Goal: Information Seeking & Learning: Understand process/instructions

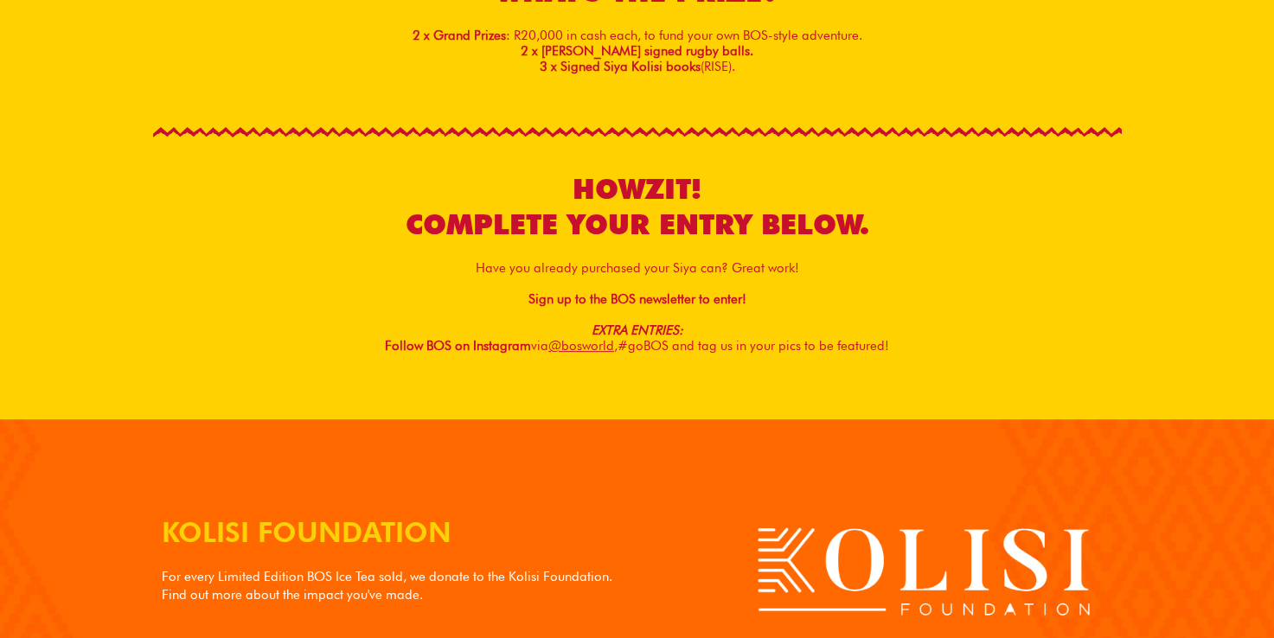
scroll to position [623, 0]
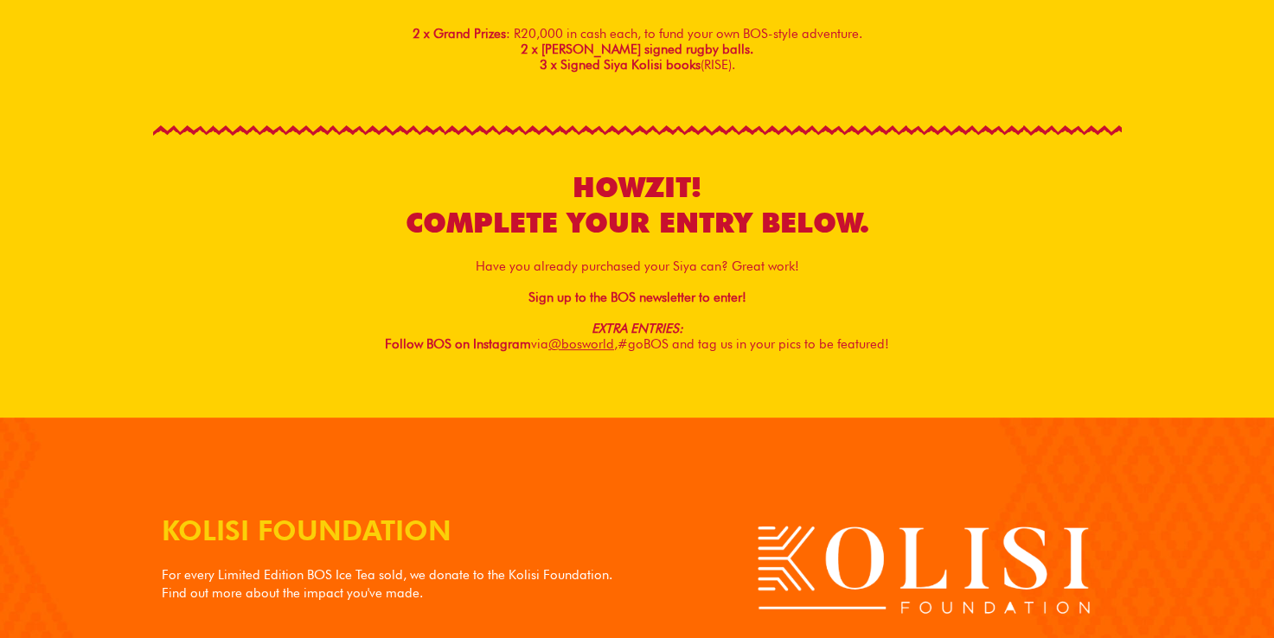
click at [722, 341] on span "@bosworld, #goBOS and tag us in your pics to be featured!" at bounding box center [718, 344] width 341 height 16
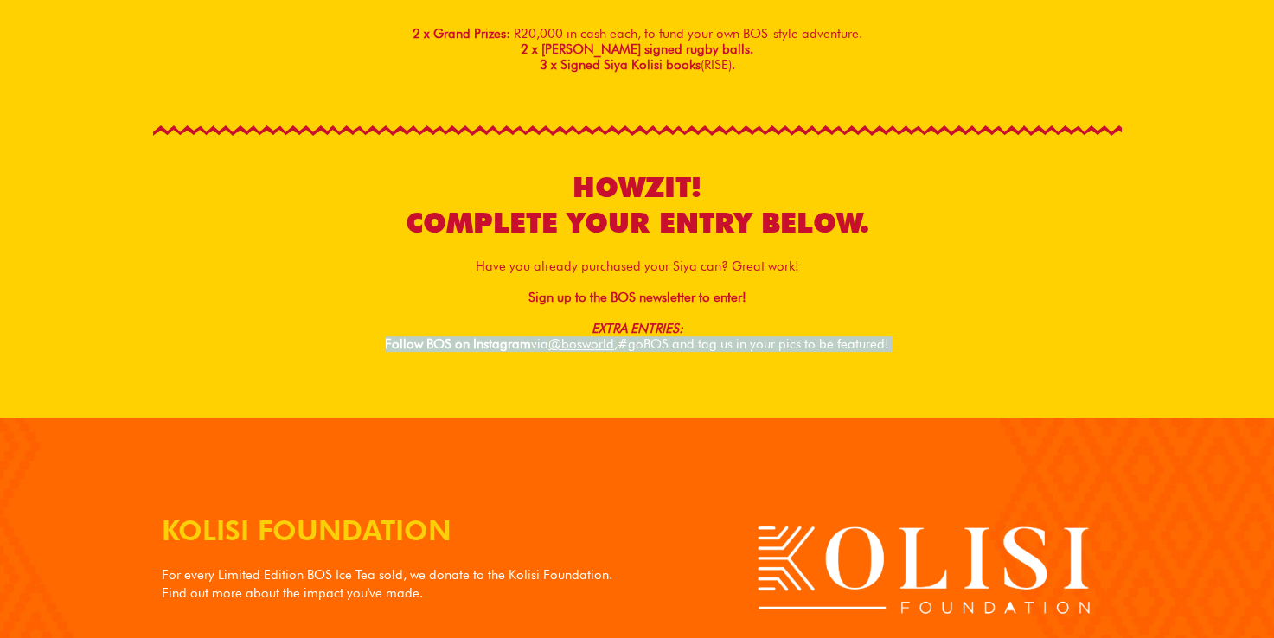
click at [722, 341] on span "@bosworld, #goBOS and tag us in your pics to be featured!" at bounding box center [718, 344] width 341 height 16
drag, startPoint x: 722, startPoint y: 341, endPoint x: 783, endPoint y: 344, distance: 60.6
click at [783, 344] on span "@bosworld, #goBOS and tag us in your pics to be featured!" at bounding box center [718, 344] width 341 height 16
click at [731, 343] on span "@bosworld, #goBOS and tag us in your pics to be featured!" at bounding box center [718, 344] width 341 height 16
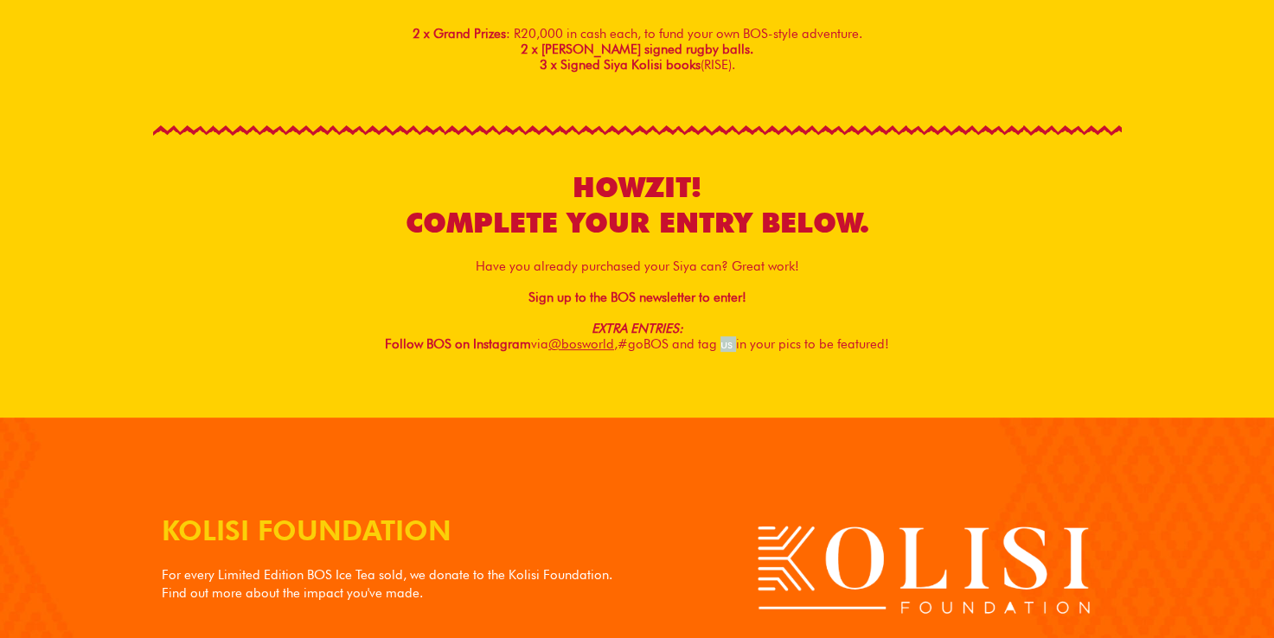
click at [731, 343] on span "@bosworld, #goBOS and tag us in your pics to be featured!" at bounding box center [718, 344] width 341 height 16
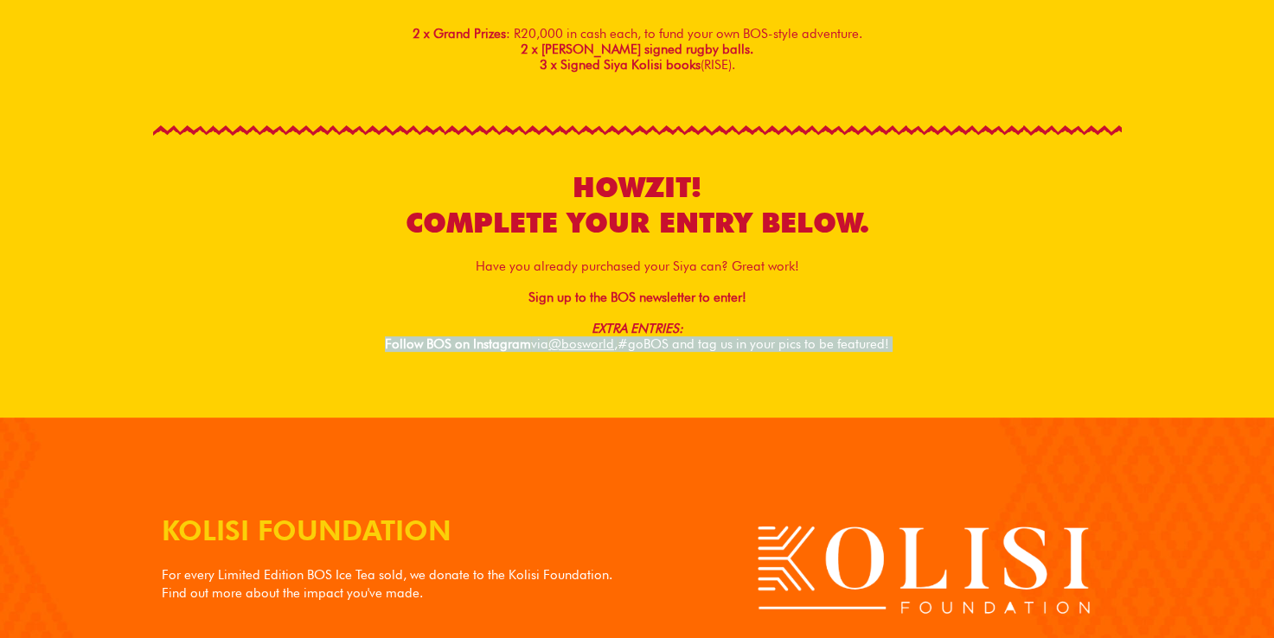
click at [731, 343] on span "@bosworld, #goBOS and tag us in your pics to be featured!" at bounding box center [718, 344] width 341 height 16
drag, startPoint x: 731, startPoint y: 343, endPoint x: 790, endPoint y: 349, distance: 59.1
click at [790, 349] on span "@bosworld, #goBOS and tag us in your pics to be featured!" at bounding box center [718, 344] width 341 height 16
click at [972, 342] on div "EXTRA ENTRIES: Follow BOS on Instagram via @bosworld, #goBOS and tag us in your…" at bounding box center [637, 336] width 969 height 31
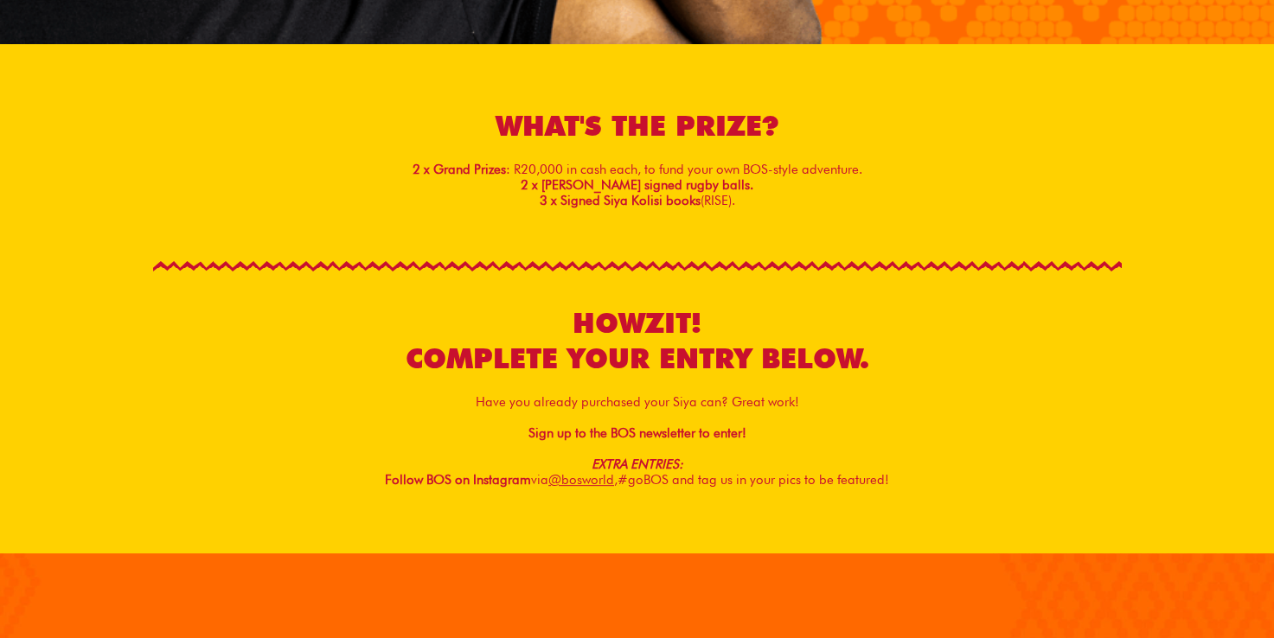
scroll to position [495, 0]
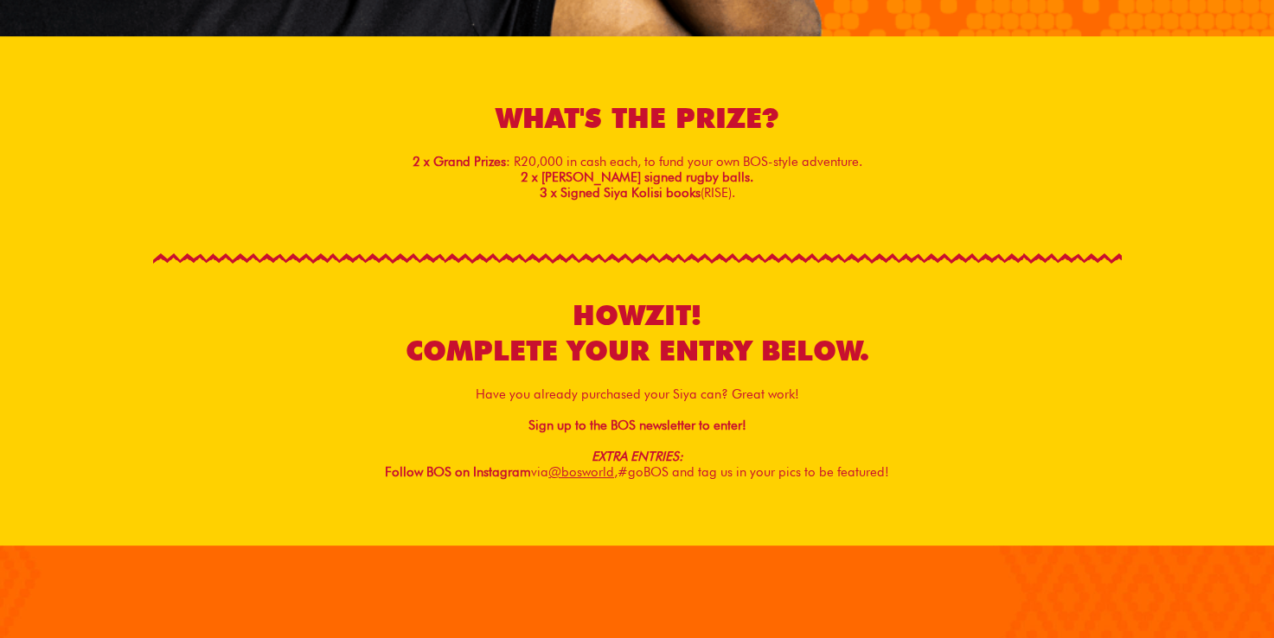
click at [631, 424] on strong "Sign up to the BOS newsletter to enter!" at bounding box center [637, 426] width 218 height 16
drag, startPoint x: 631, startPoint y: 424, endPoint x: 714, endPoint y: 426, distance: 82.2
click at [714, 426] on strong "Sign up to the BOS newsletter to enter!" at bounding box center [637, 426] width 218 height 16
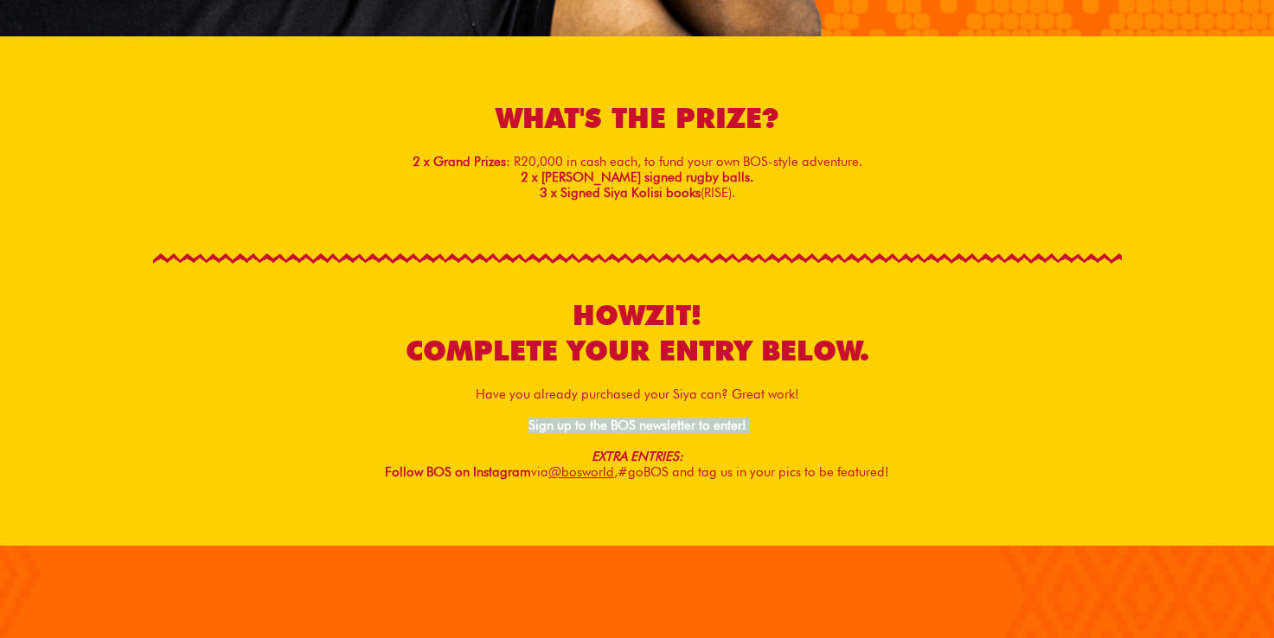
click at [813, 424] on div "Sign up to the BOS newsletter to enter!" at bounding box center [637, 426] width 969 height 16
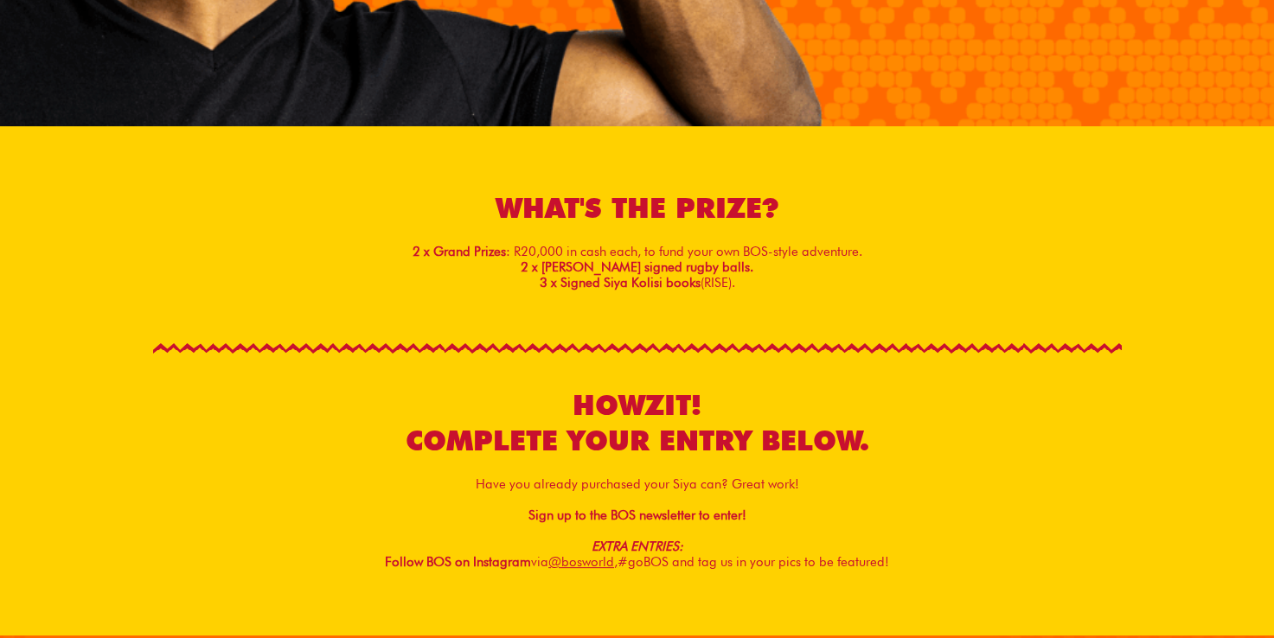
scroll to position [466, 0]
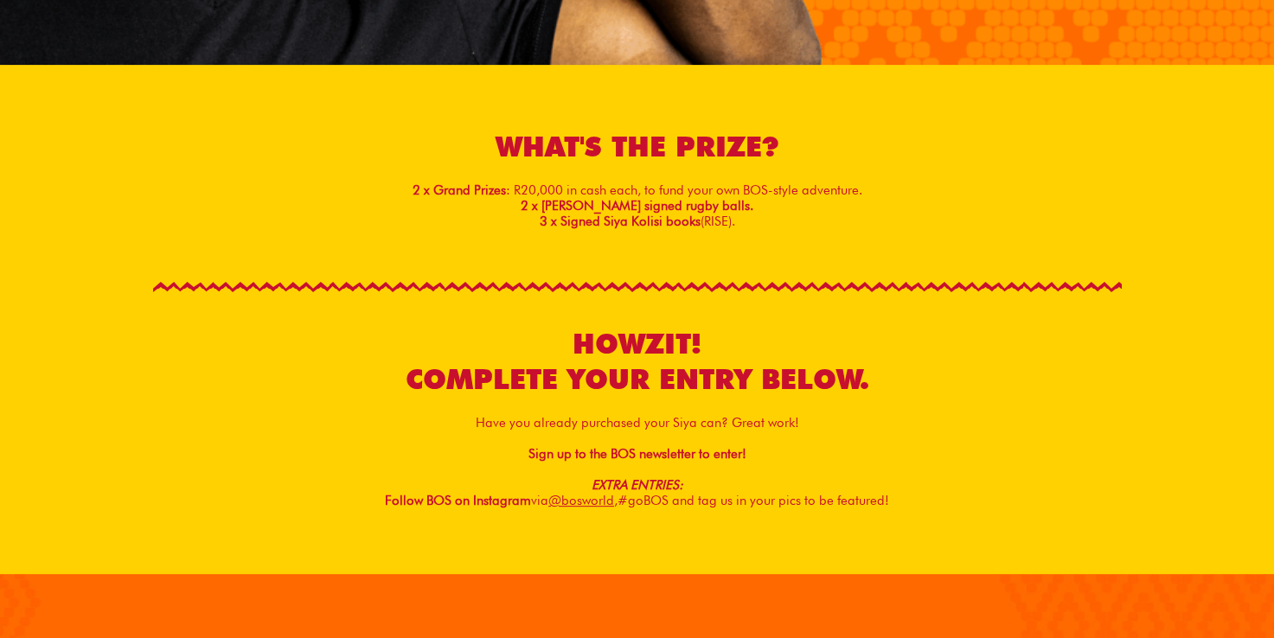
click at [377, 498] on div "EXTRA ENTRIES: Follow BOS on Instagram via @bosworld, #goBOS and tag us in your…" at bounding box center [637, 492] width 969 height 31
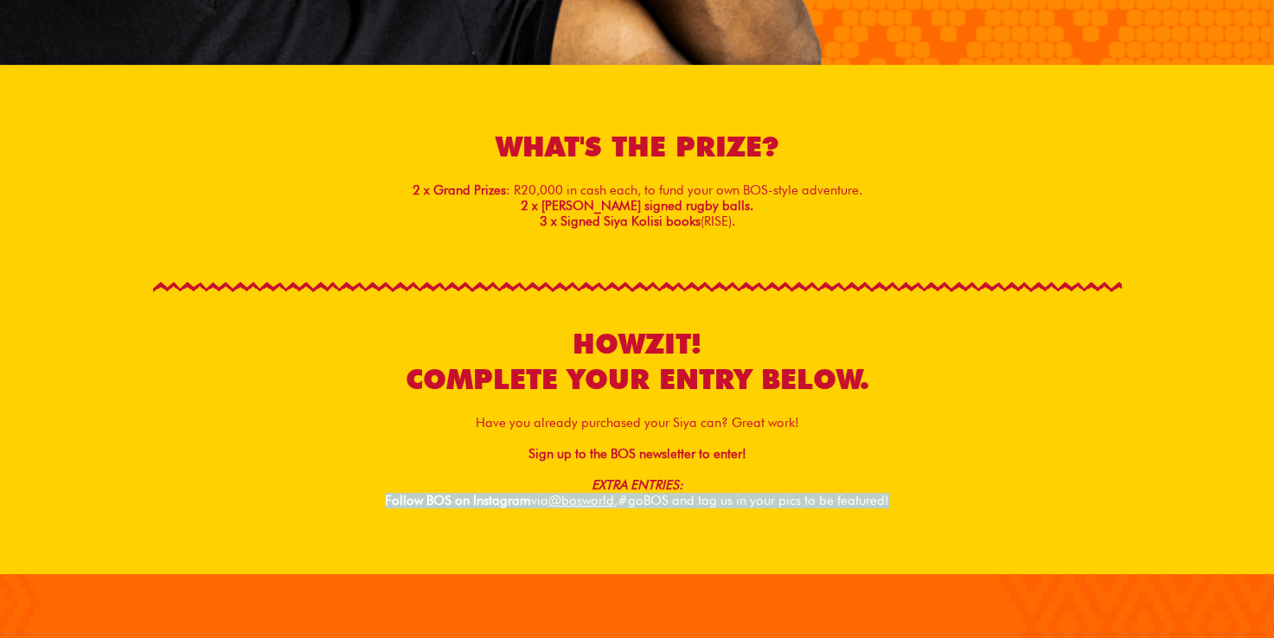
drag, startPoint x: 379, startPoint y: 500, endPoint x: 944, endPoint y: 496, distance: 564.8
click at [944, 496] on div "EXTRA ENTRIES: Follow BOS on Instagram via @bosworld, #goBOS and tag us in your…" at bounding box center [637, 492] width 969 height 31
copy div "Follow BOS on Instagram via @bosworld, #goBOS and tag us in your pics to be fea…"
click at [581, 549] on section "HOWZIT! COMPLETE YOUR ENTRY BELOW. Have you already purchased your Siya can? Gr…" at bounding box center [637, 410] width 1274 height 327
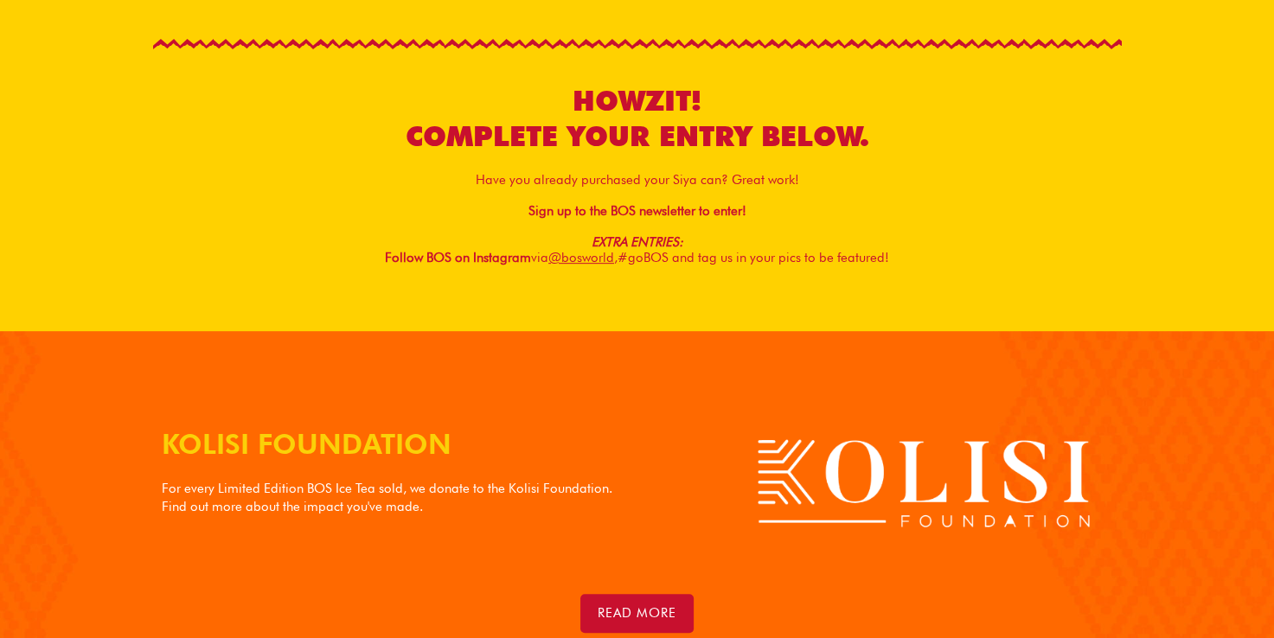
scroll to position [707, 0]
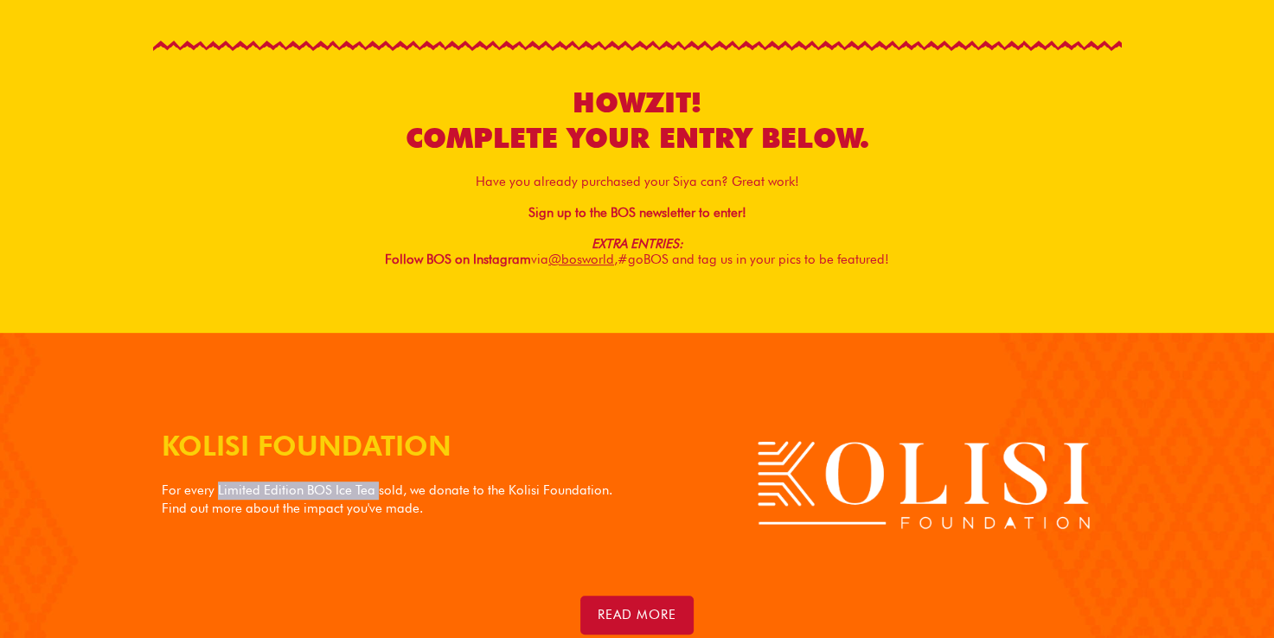
drag, startPoint x: 218, startPoint y: 490, endPoint x: 374, endPoint y: 492, distance: 155.7
click at [374, 492] on p "For every Limited Edition BOS Ice Tea sold, we donate to the Kolisi Foundation.…" at bounding box center [395, 500] width 467 height 36
copy p "Limited Edition BOS Ice Tea"
click at [652, 380] on div "KOLISI FOUNDATION For every Limited Edition BOS Ice Tea sold, we donate to the …" at bounding box center [637, 506] width 986 height 276
drag, startPoint x: 218, startPoint y: 489, endPoint x: 369, endPoint y: 490, distance: 151.4
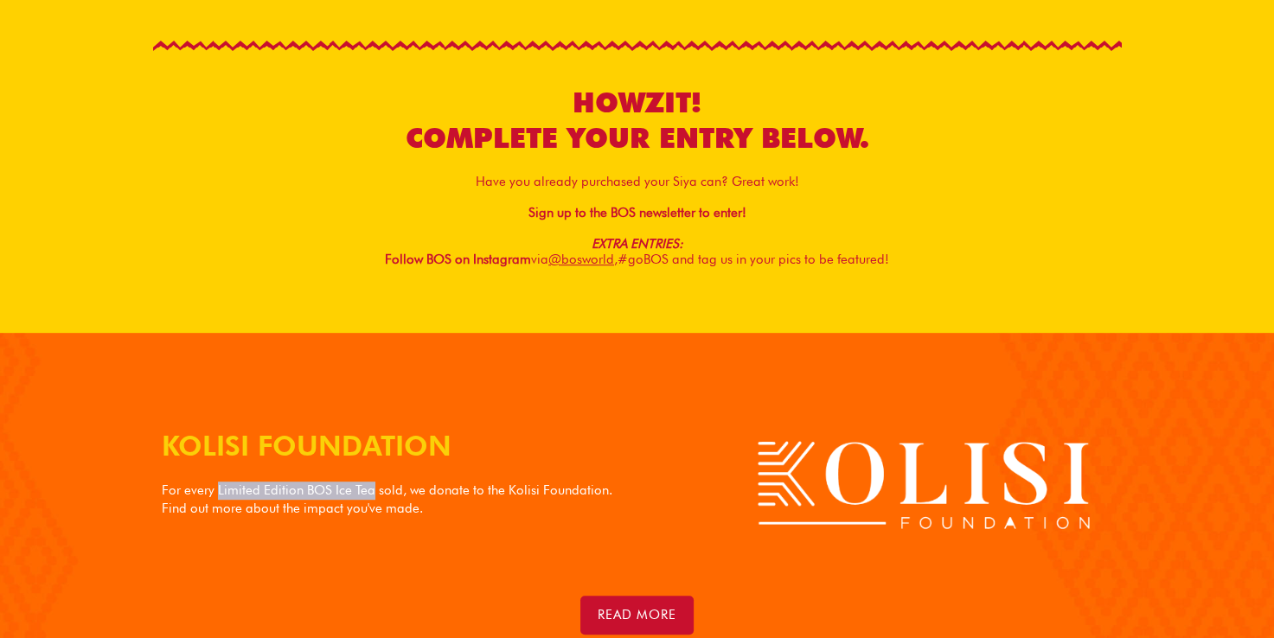
click at [369, 490] on p "For every Limited Edition BOS Ice Tea sold, we donate to the Kolisi Foundation.…" at bounding box center [395, 500] width 467 height 36
click at [592, 465] on div "KOLISI FOUNDATION For every Limited Edition BOS Ice Tea sold, we donate to the …" at bounding box center [395, 485] width 484 height 133
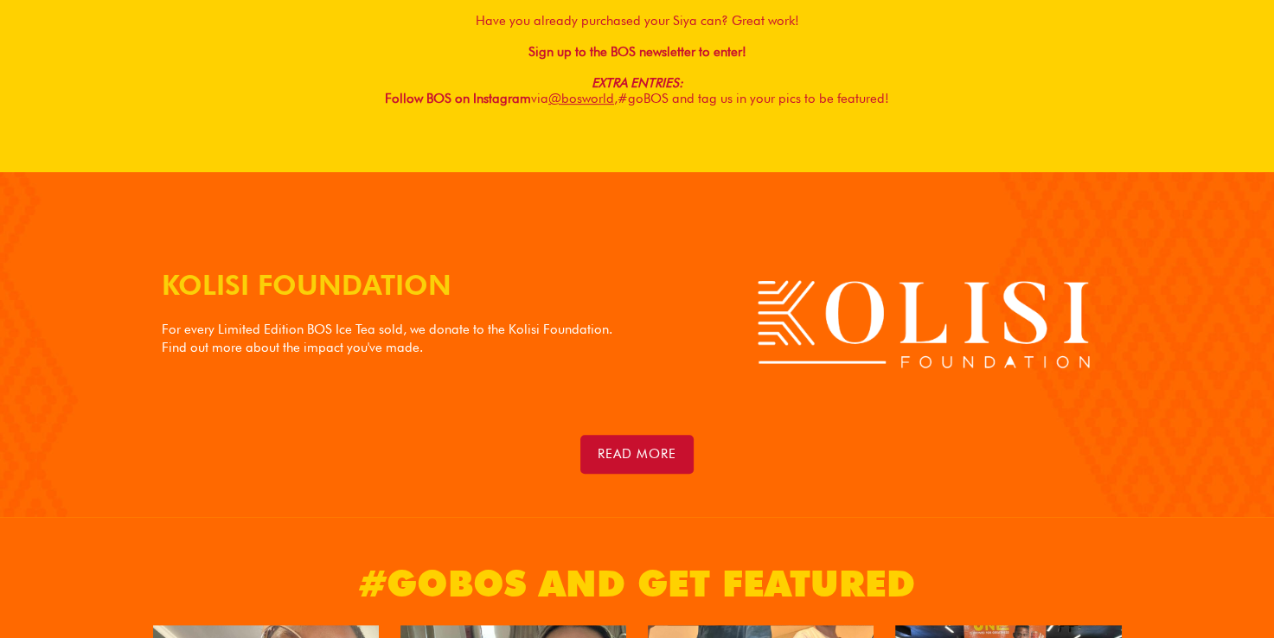
scroll to position [875, 0]
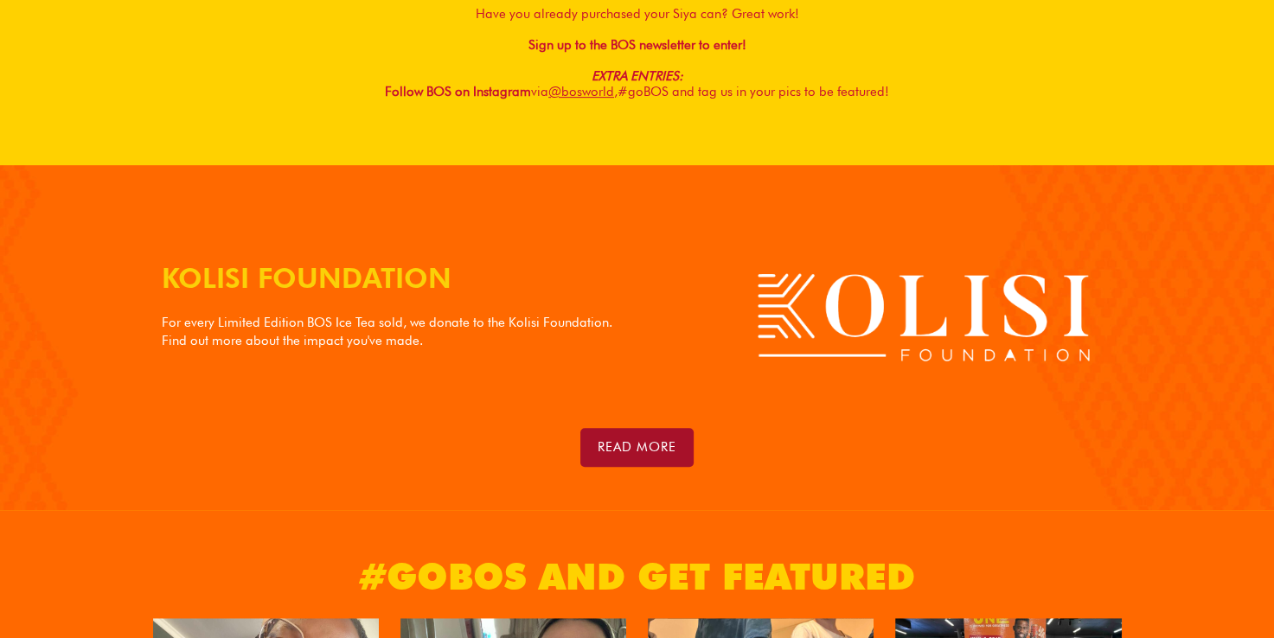
click at [650, 455] on link "read more" at bounding box center [636, 447] width 113 height 39
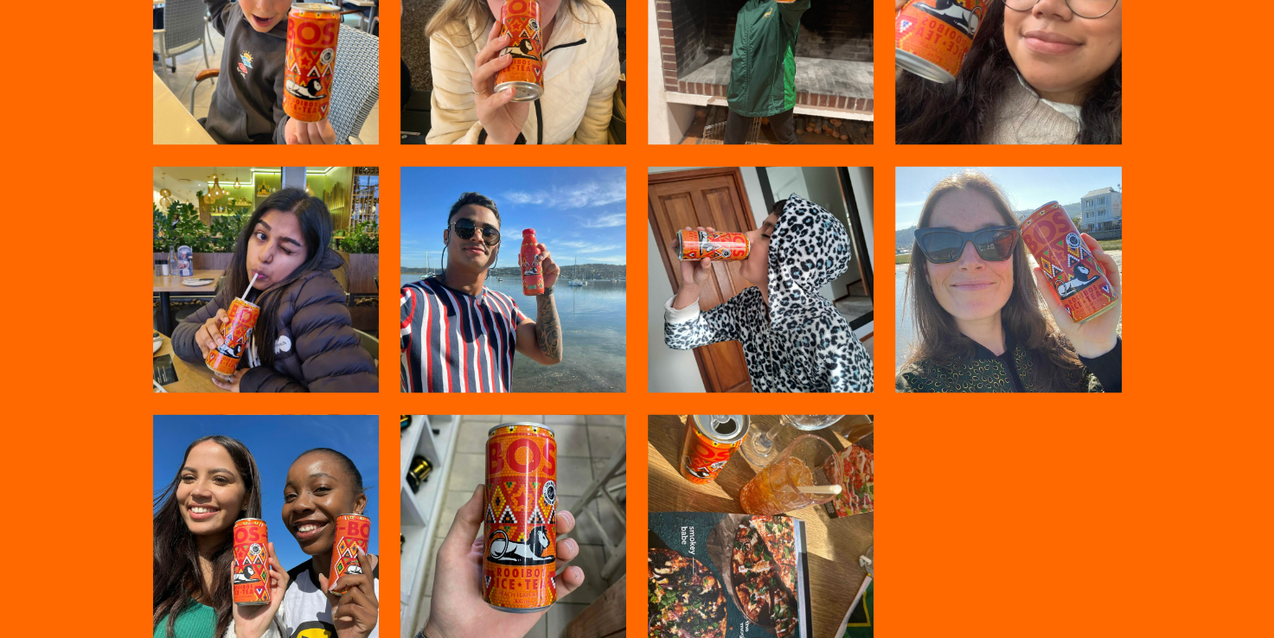
scroll to position [3041, 0]
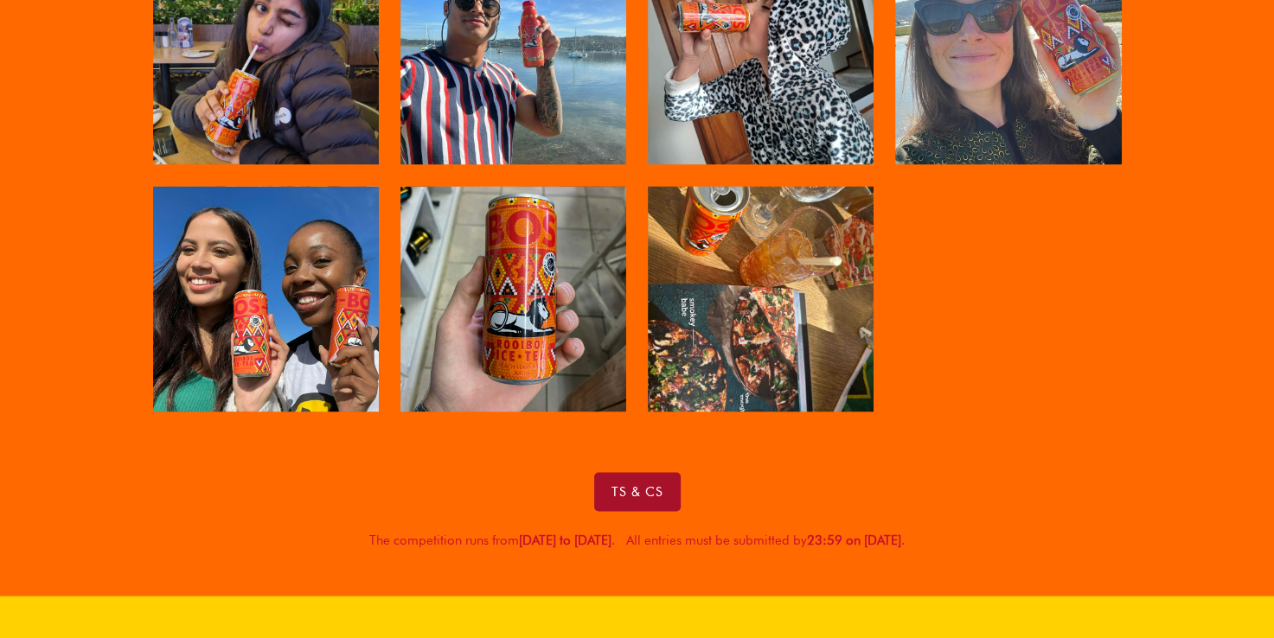
click at [605, 490] on link "Ts & Cs" at bounding box center [637, 491] width 86 height 39
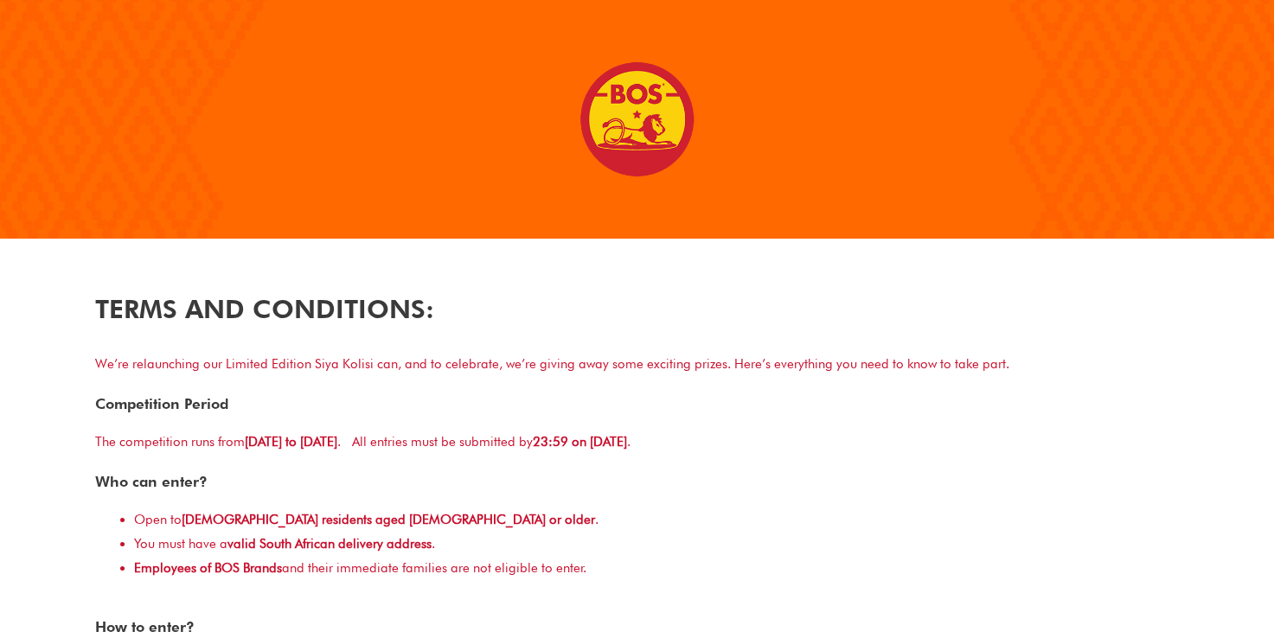
click at [183, 368] on p "We’re relaunching our Limited Edition Siya Kolisi can, and to celebrate, we’re …" at bounding box center [637, 365] width 1084 height 24
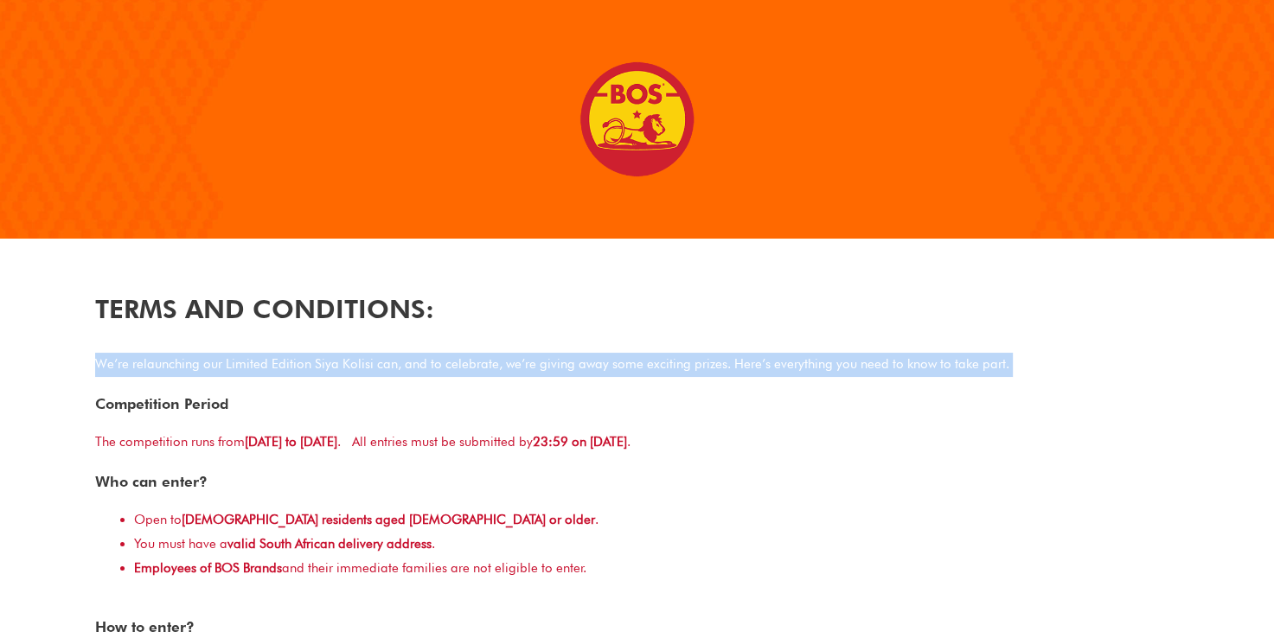
click at [183, 368] on p "We’re relaunching our Limited Edition Siya Kolisi can, and to celebrate, we’re …" at bounding box center [637, 365] width 1084 height 24
drag, startPoint x: 183, startPoint y: 368, endPoint x: 398, endPoint y: 381, distance: 214.9
click at [437, 368] on p "We’re relaunching our Limited Edition Siya Kolisi can, and to celebrate, we’re …" at bounding box center [637, 365] width 1084 height 24
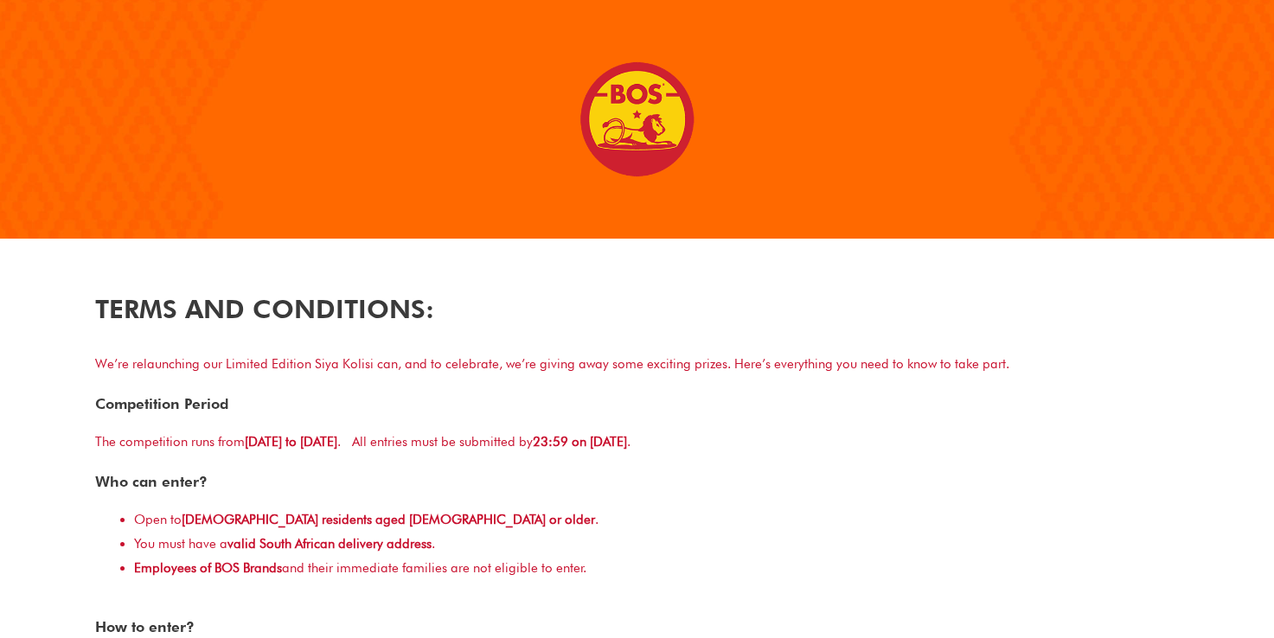
click at [483, 368] on p "We’re relaunching our Limited Edition Siya Kolisi can, and to celebrate, we’re …" at bounding box center [637, 365] width 1084 height 24
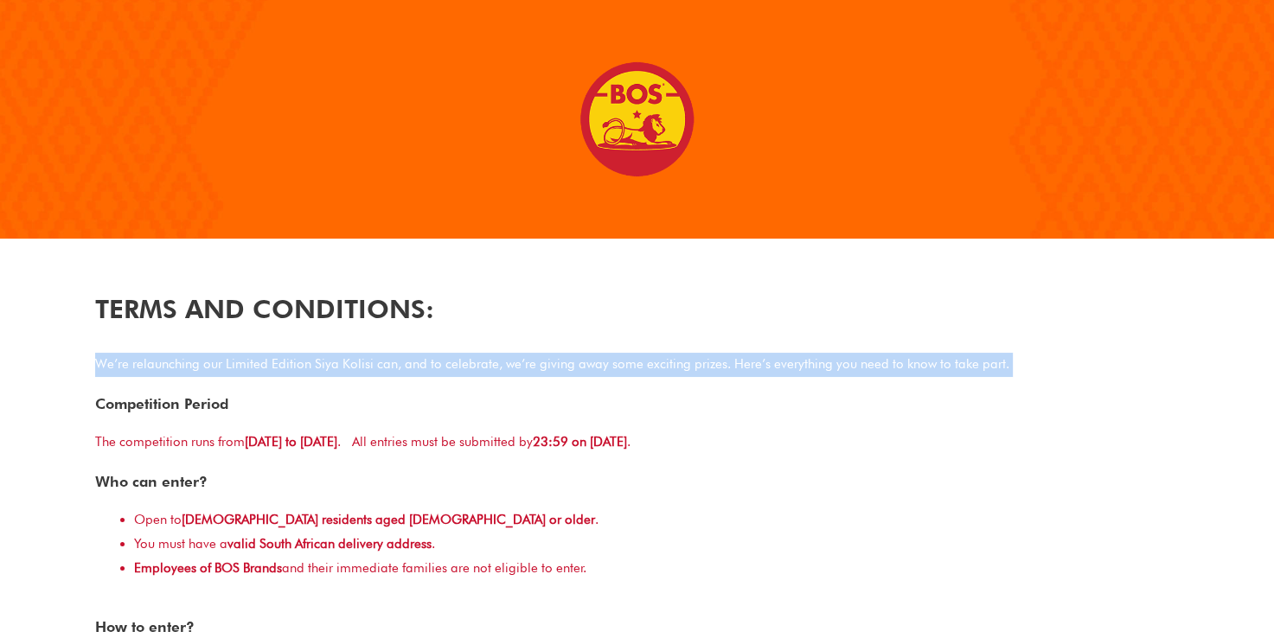
click at [483, 368] on p "We’re relaunching our Limited Edition Siya Kolisi can, and to celebrate, we’re …" at bounding box center [637, 365] width 1084 height 24
drag, startPoint x: 483, startPoint y: 368, endPoint x: 611, endPoint y: 374, distance: 129.0
click at [611, 374] on p "We’re relaunching our Limited Edition Siya Kolisi can, and to celebrate, we’re …" at bounding box center [637, 365] width 1084 height 24
click at [693, 373] on p "We’re relaunching our Limited Edition Siya Kolisi can, and to celebrate, we’re …" at bounding box center [637, 365] width 1084 height 24
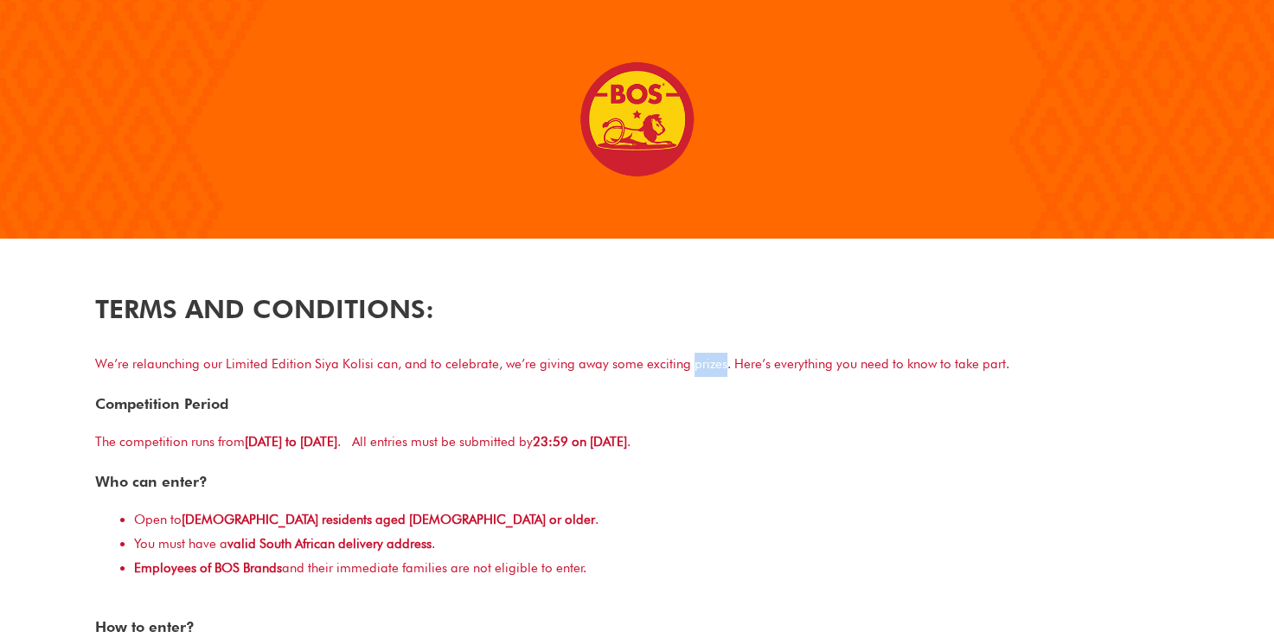
click at [693, 373] on p "We’re relaunching our Limited Edition Siya Kolisi can, and to celebrate, we’re …" at bounding box center [637, 365] width 1084 height 24
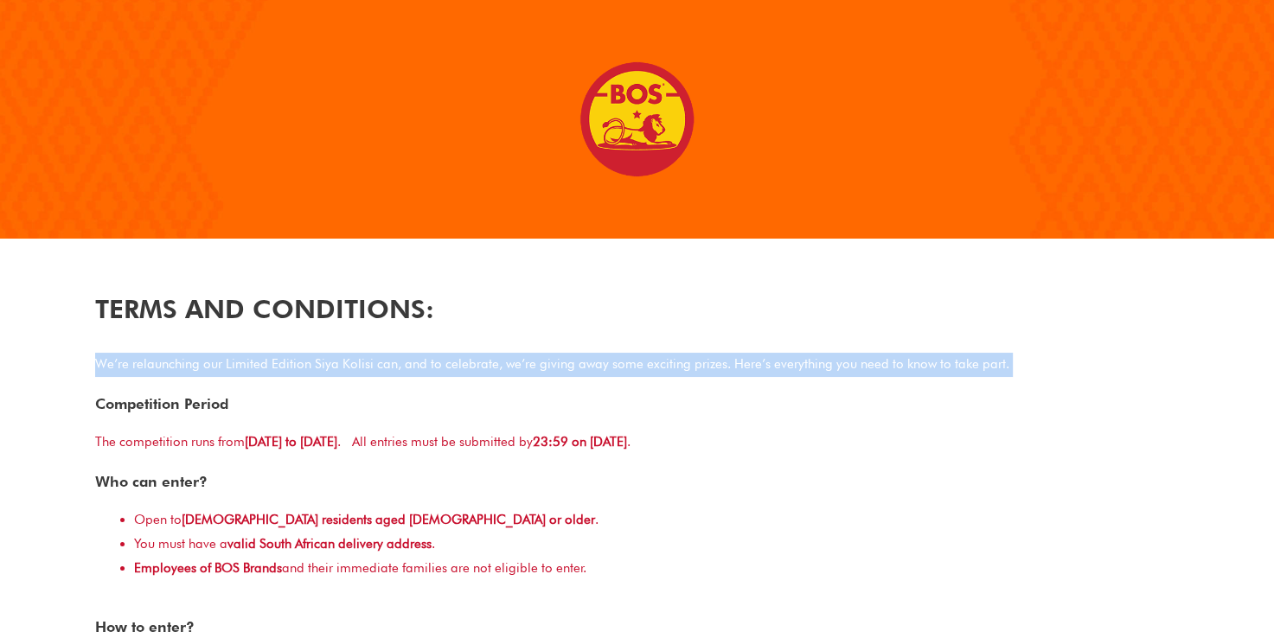
click at [693, 373] on p "We’re relaunching our Limited Edition Siya Kolisi can, and to celebrate, we’re …" at bounding box center [637, 365] width 1084 height 24
drag, startPoint x: 693, startPoint y: 373, endPoint x: 797, endPoint y: 375, distance: 104.7
click at [797, 375] on p "We’re relaunching our Limited Edition Siya Kolisi can, and to celebrate, we’re …" at bounding box center [637, 365] width 1084 height 24
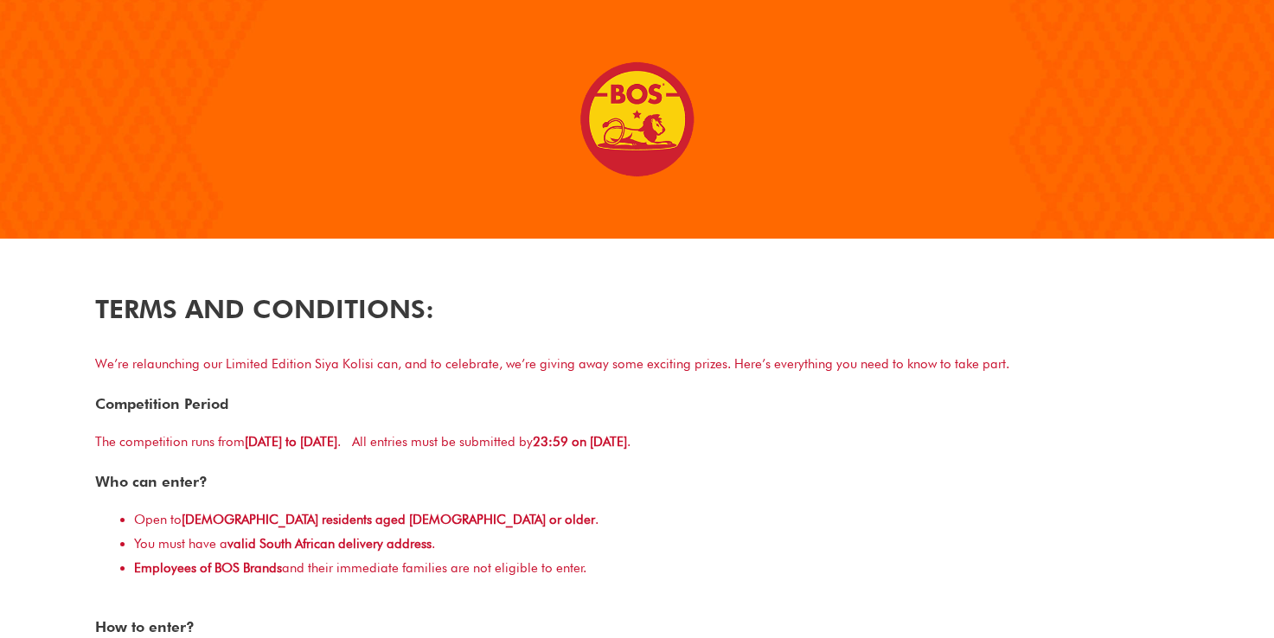
click at [869, 438] on div "The competition runs from 1 October 2025 to 31 January 2026 . All entries must …" at bounding box center [637, 443] width 1084 height 24
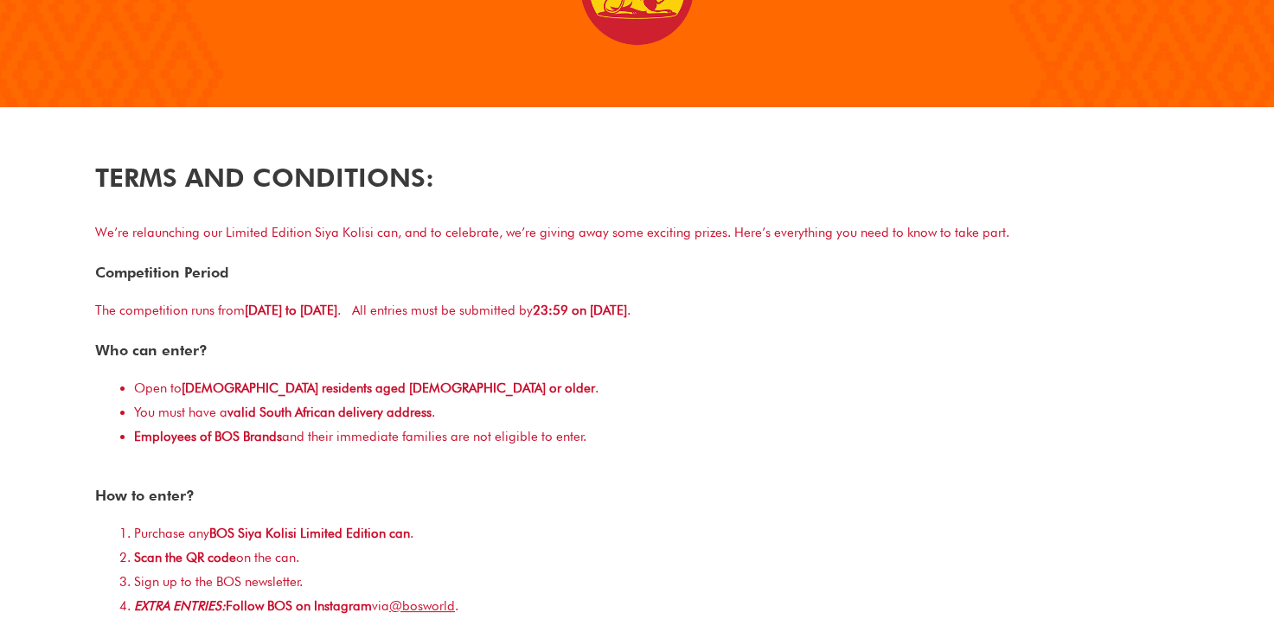
scroll to position [138, 0]
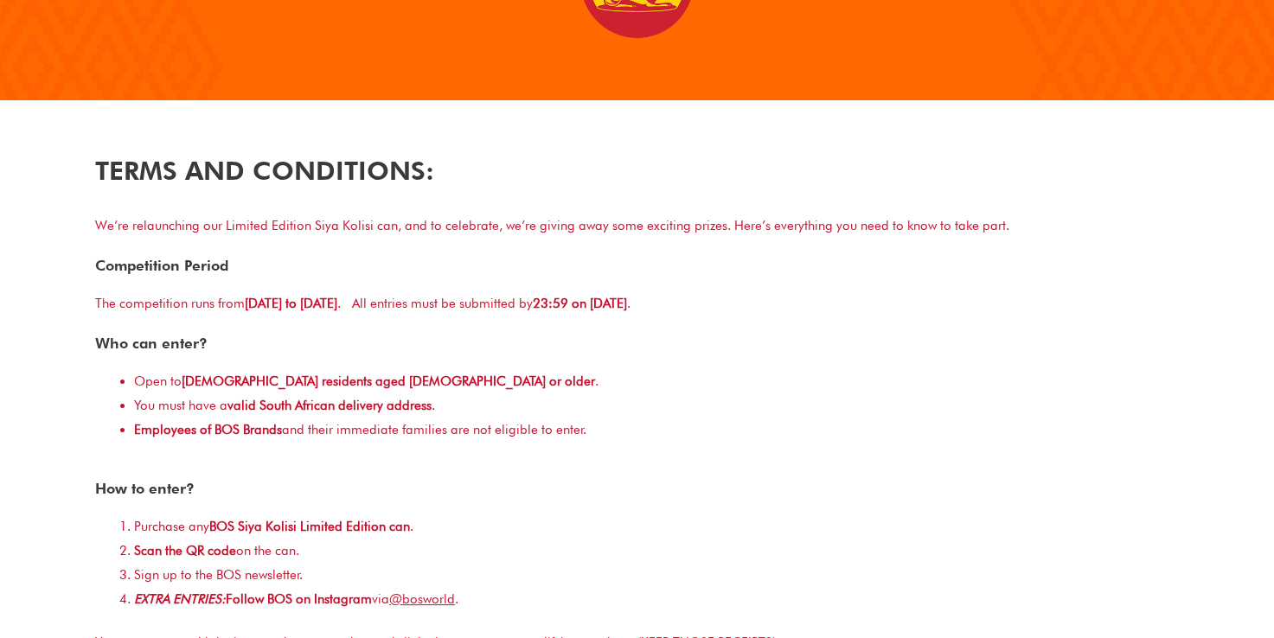
click at [235, 404] on b "valid South African delivery address" at bounding box center [329, 406] width 204 height 16
drag, startPoint x: 235, startPoint y: 404, endPoint x: 323, endPoint y: 407, distance: 87.4
click at [323, 407] on b "valid South African delivery address" at bounding box center [329, 406] width 204 height 16
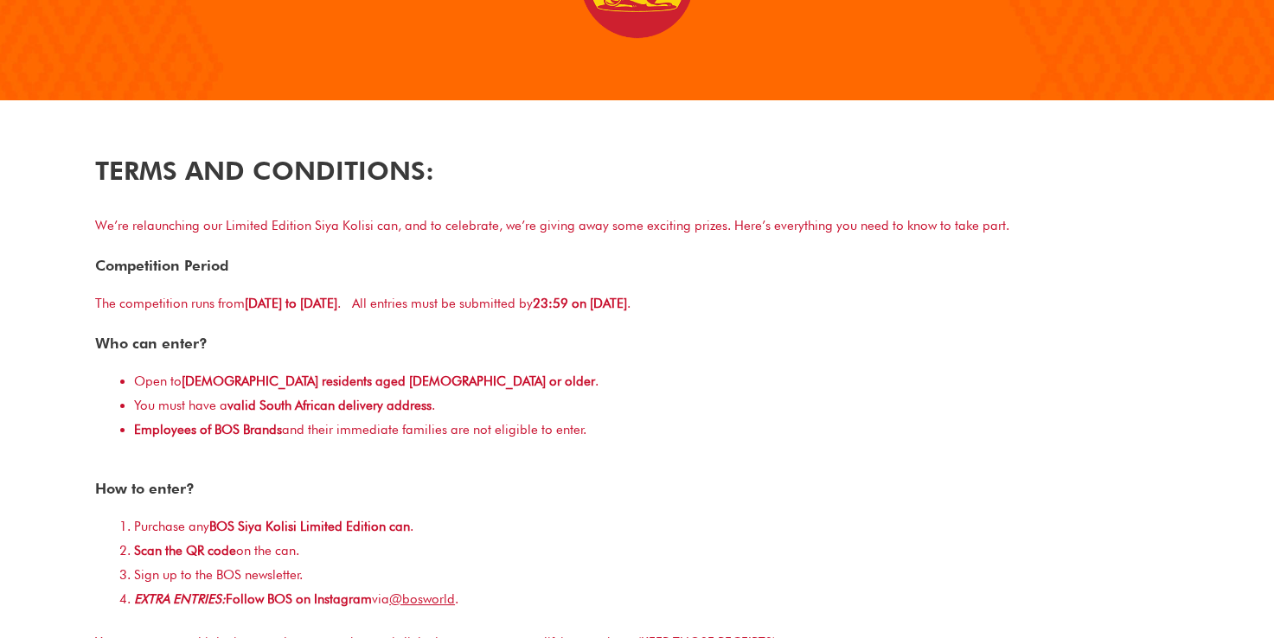
click at [350, 422] on div "Employees of BOS Brands and their immediate families are not eligible to enter." at bounding box center [656, 431] width 1045 height 24
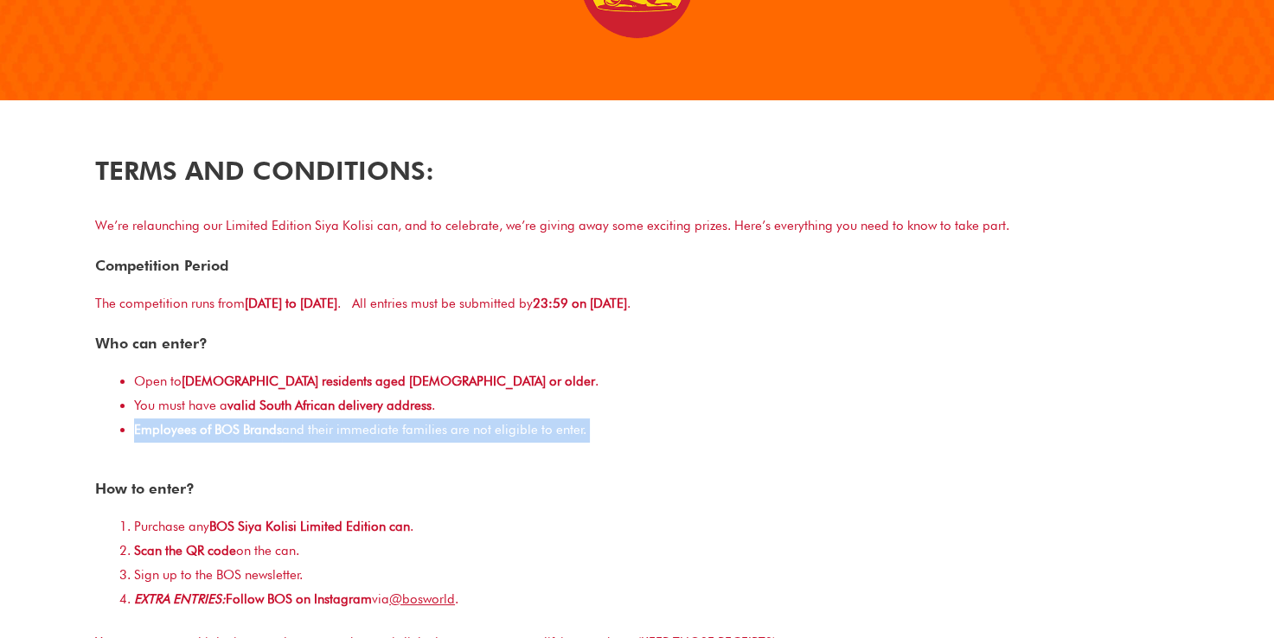
drag, startPoint x: 350, startPoint y: 422, endPoint x: 483, endPoint y: 435, distance: 133.0
click at [483, 435] on div "Employees of BOS Brands and their immediate families are not eligible to enter." at bounding box center [656, 431] width 1045 height 24
click at [689, 437] on div "Employees of BOS Brands and their immediate families are not eligible to enter." at bounding box center [656, 431] width 1045 height 24
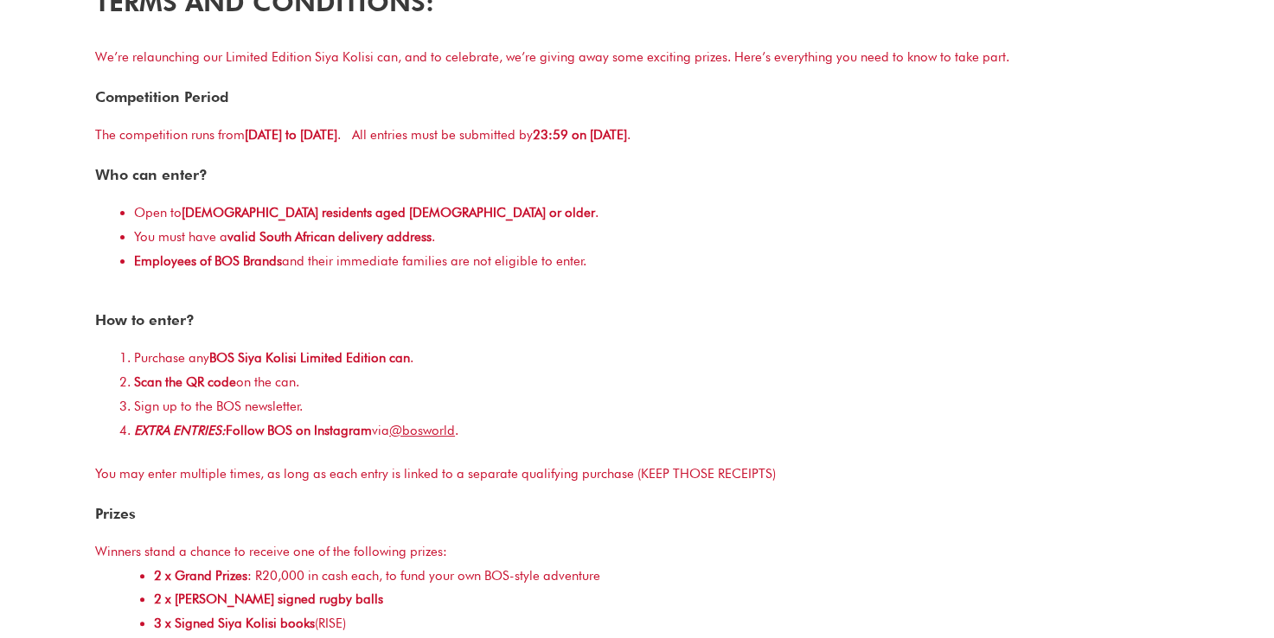
scroll to position [332, 0]
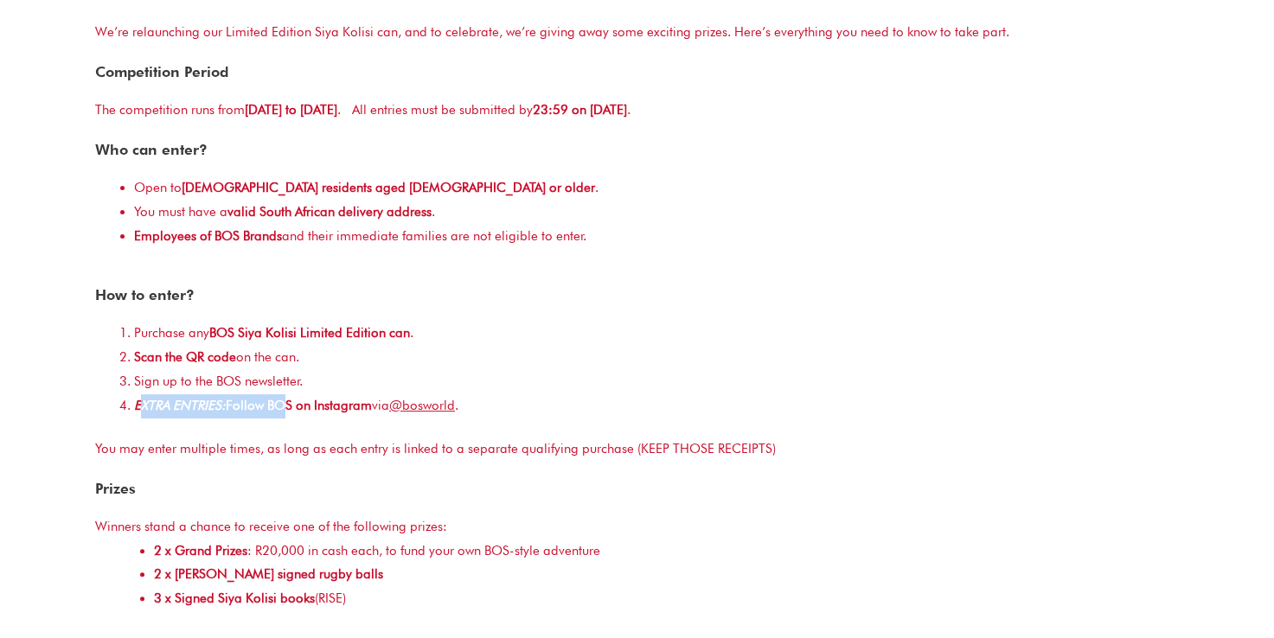
drag, startPoint x: 138, startPoint y: 405, endPoint x: 276, endPoint y: 413, distance: 137.7
click at [276, 413] on b "EXTRA ENTRIES: Follow BOS on Instagram" at bounding box center [253, 406] width 238 height 16
click at [301, 410] on b "EXTRA ENTRIES: Follow BOS on Instagram" at bounding box center [253, 406] width 238 height 16
click at [509, 336] on li "Purchase any BOS Siya Kolisi Limited Edition can ." at bounding box center [656, 334] width 1045 height 24
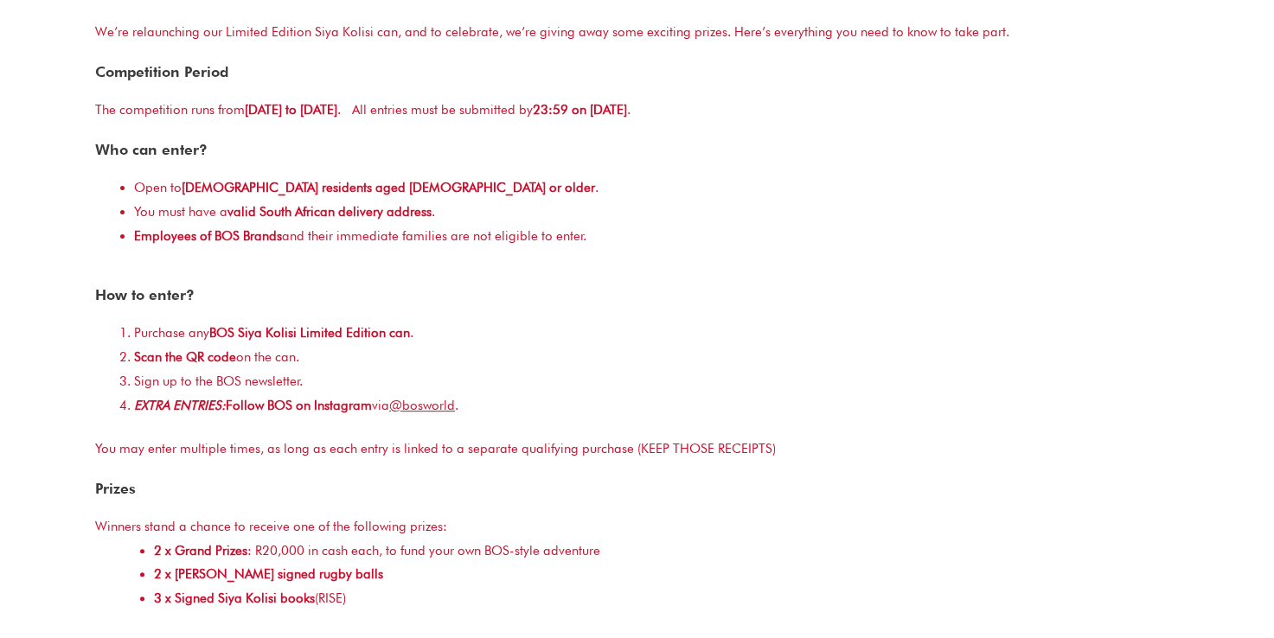
click at [541, 451] on div "You may enter multiple times, as long as each entry is linked to a separate qua…" at bounding box center [637, 450] width 1084 height 24
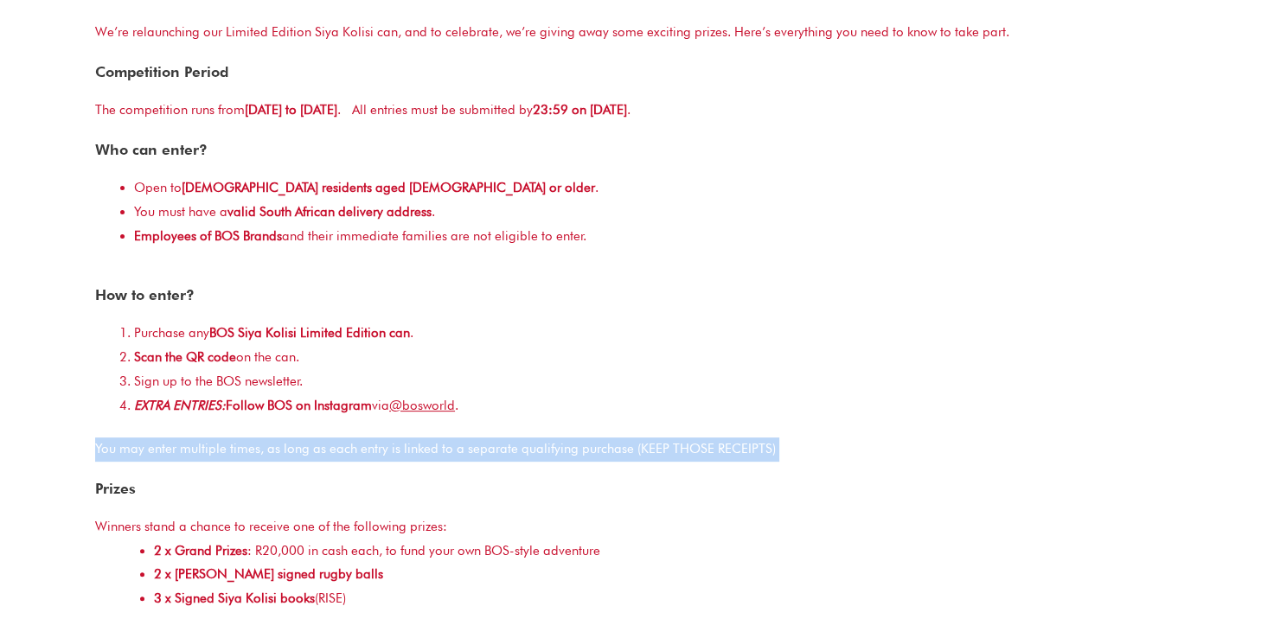
click at [541, 451] on div "You may enter multiple times, as long as each entry is linked to a separate qua…" at bounding box center [637, 450] width 1084 height 24
drag, startPoint x: 541, startPoint y: 451, endPoint x: 601, endPoint y: 453, distance: 59.7
click at [601, 453] on div "You may enter multiple times, as long as each entry is linked to a separate qua…" at bounding box center [637, 450] width 1084 height 24
click at [625, 451] on div "You may enter multiple times, as long as each entry is linked to a separate qua…" at bounding box center [637, 450] width 1084 height 24
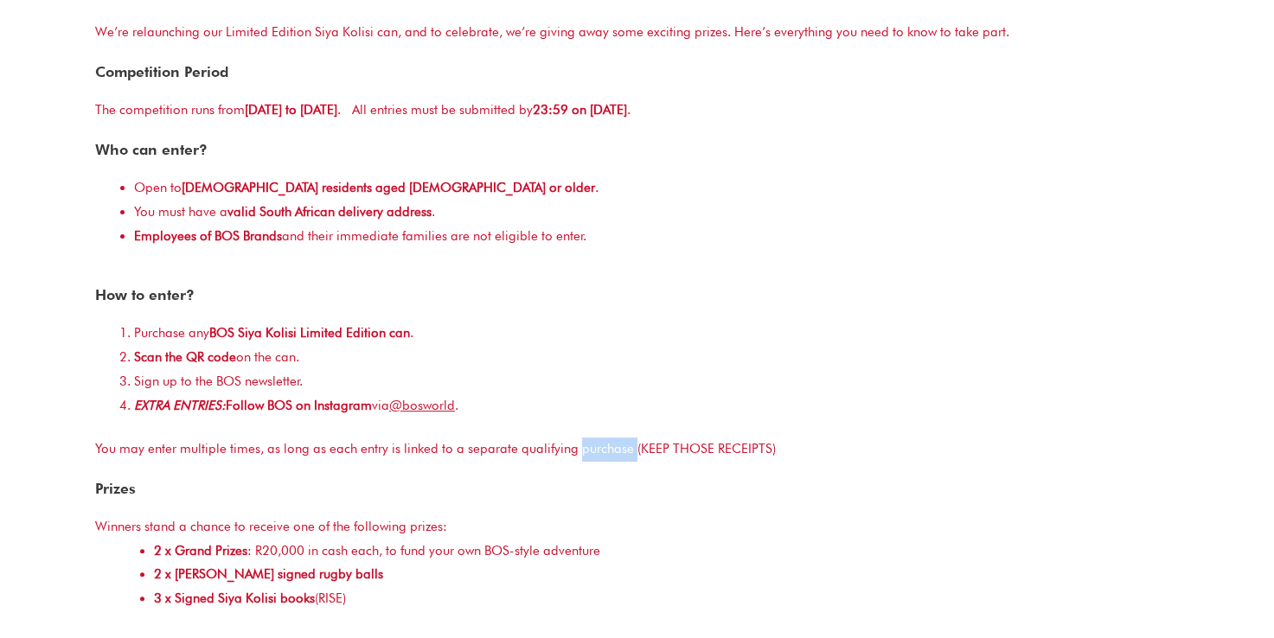
click at [625, 451] on div "You may enter multiple times, as long as each entry is linked to a separate qua…" at bounding box center [637, 450] width 1084 height 24
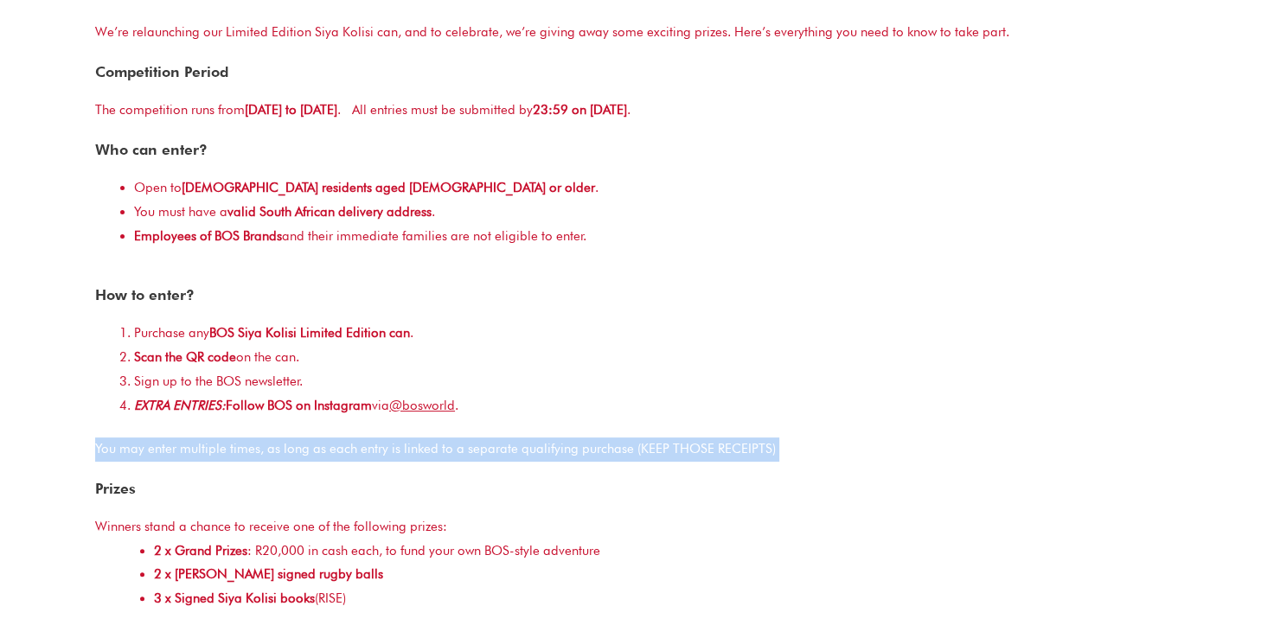
click at [625, 451] on div "You may enter multiple times, as long as each entry is linked to a separate qua…" at bounding box center [637, 450] width 1084 height 24
drag, startPoint x: 625, startPoint y: 451, endPoint x: 684, endPoint y: 453, distance: 58.8
click at [684, 453] on div "You may enter multiple times, as long as each entry is linked to a separate qua…" at bounding box center [637, 450] width 1084 height 24
click at [795, 447] on div "You may enter multiple times, as long as each entry is linked to a separate qua…" at bounding box center [637, 450] width 1084 height 24
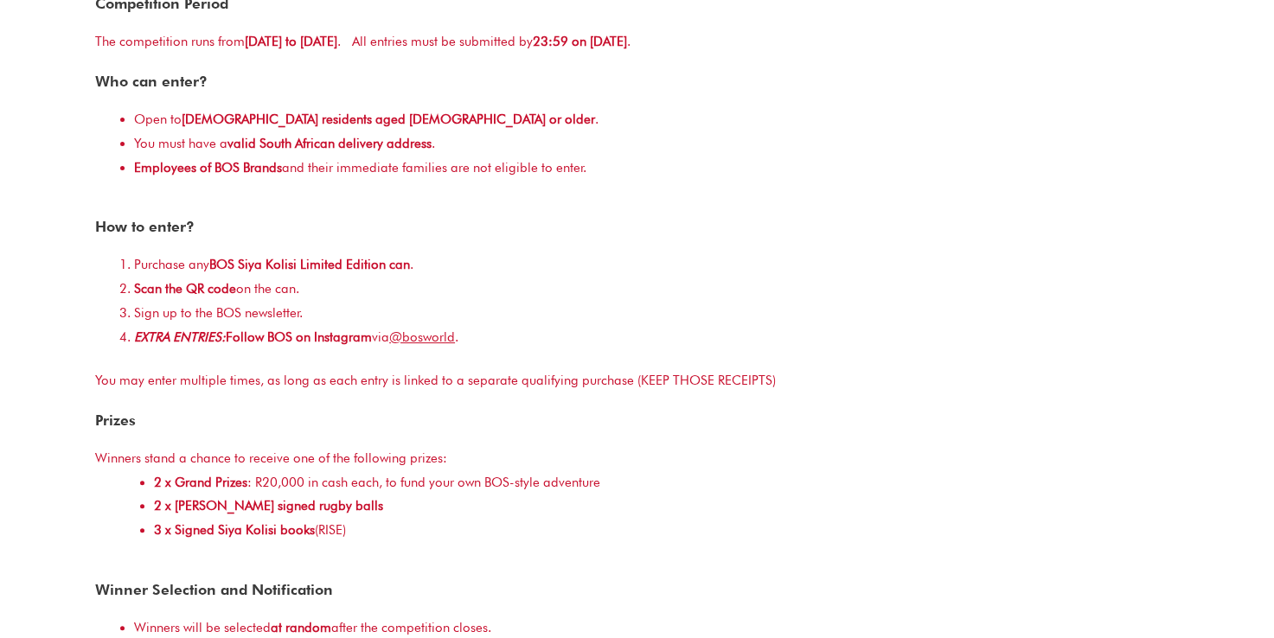
scroll to position [401, 0]
click at [1081, 259] on li "Purchase any BOS Siya Kolisi Limited Edition can ." at bounding box center [656, 265] width 1045 height 24
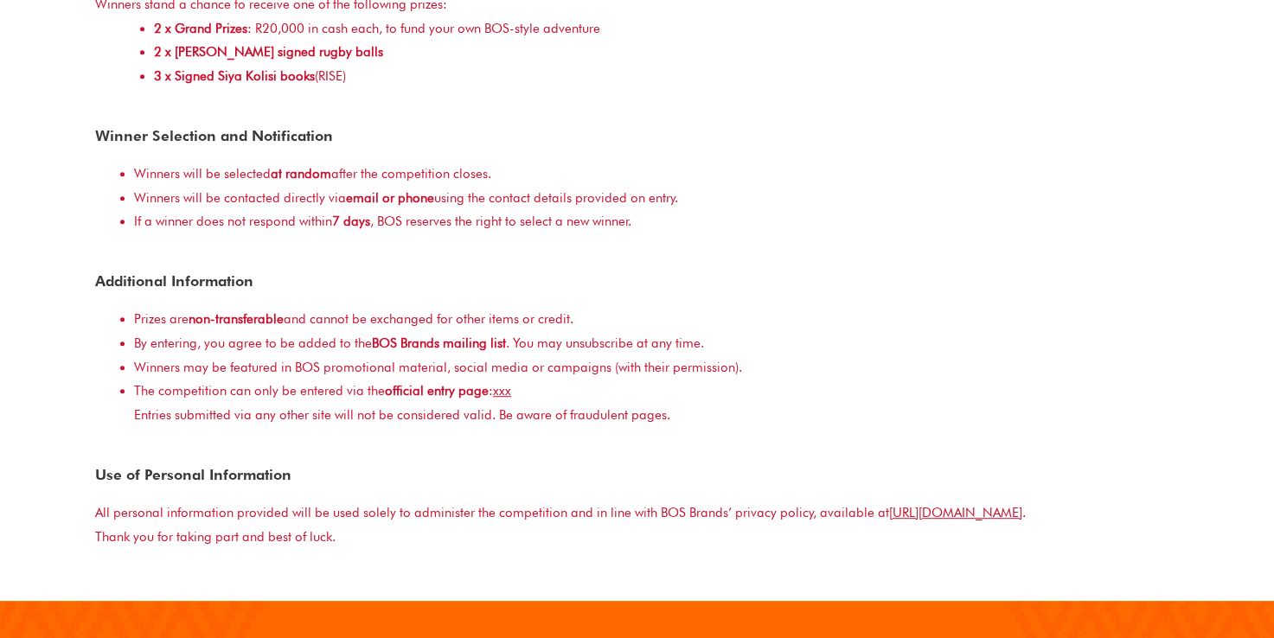
scroll to position [857, 0]
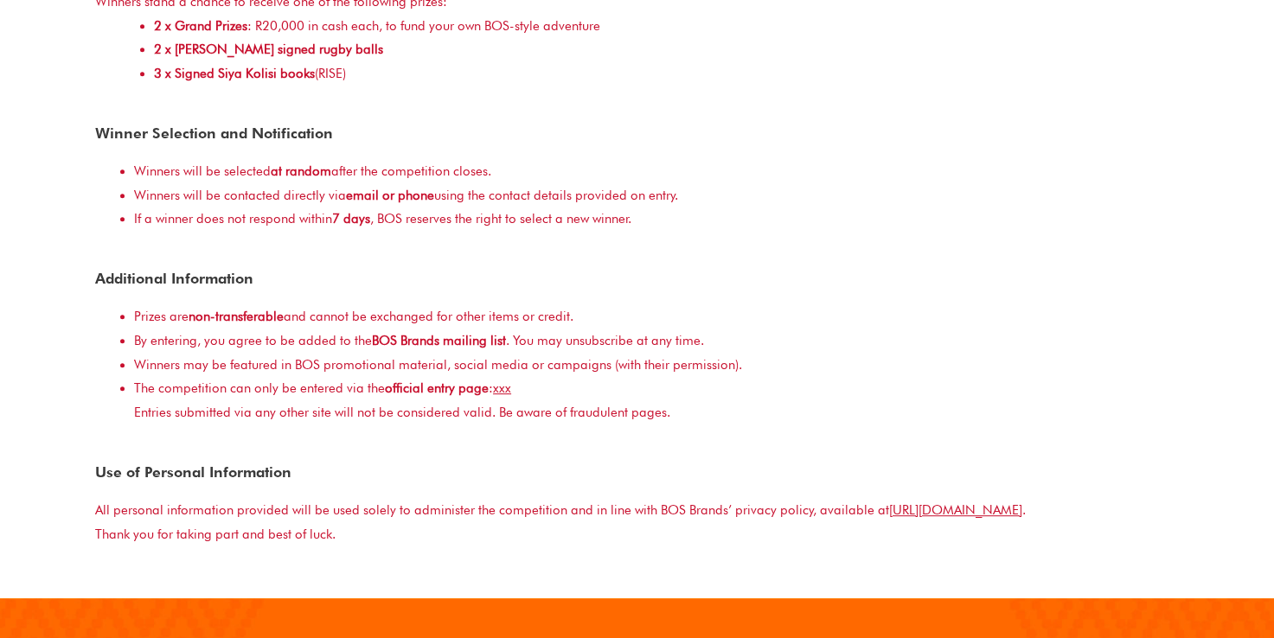
click at [1157, 316] on div "Prizes are non-transferable and cannot be exchanged for other items or credit." at bounding box center [656, 317] width 1045 height 24
